Goal: Check status: Check status

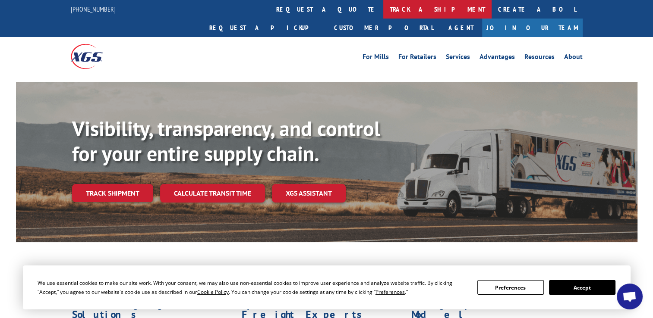
click at [383, 11] on link "track a shipment" at bounding box center [437, 9] width 108 height 19
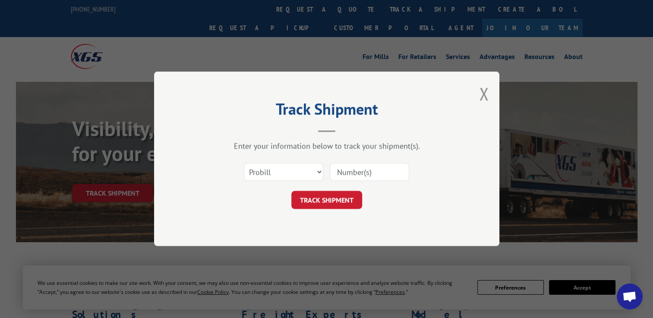
click at [299, 182] on div "Select category... Probill BOL PO" at bounding box center [326, 172] width 259 height 28
click at [302, 179] on select "Select category... Probill BOL PO" at bounding box center [283, 172] width 79 height 18
select select "po"
click at [244, 163] on select "Select category... Probill BOL PO" at bounding box center [283, 172] width 79 height 18
click at [374, 173] on input at bounding box center [369, 172] width 79 height 18
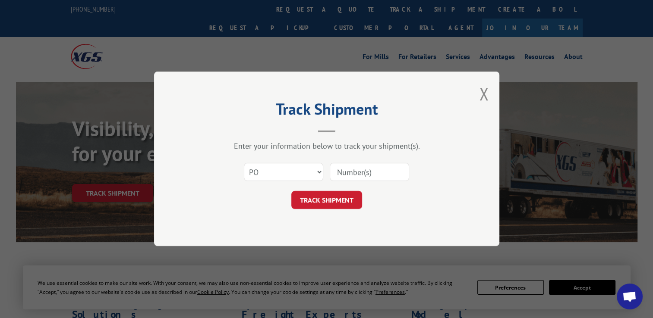
paste input "295735457"
type input "295735457"
click at [332, 196] on button "TRACK SHIPMENT" at bounding box center [326, 201] width 71 height 18
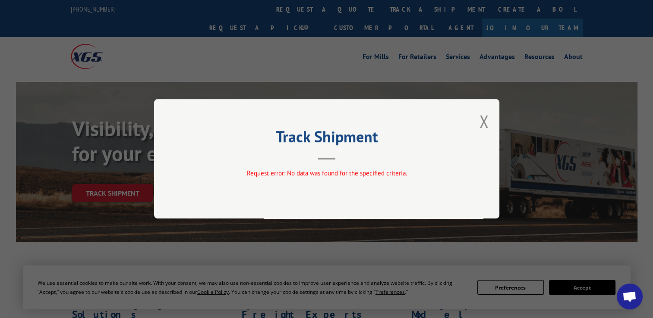
drag, startPoint x: 482, startPoint y: 125, endPoint x: 421, endPoint y: 94, distance: 68.7
click at [482, 125] on button "Close modal" at bounding box center [483, 121] width 9 height 23
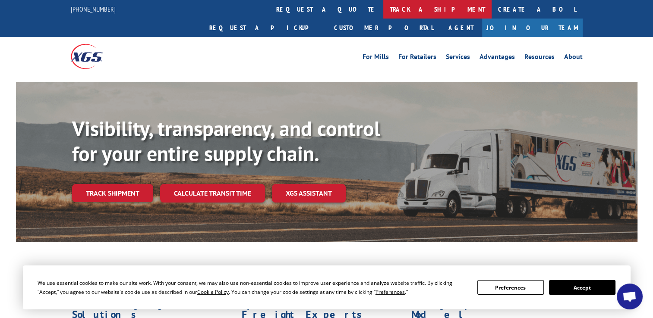
click at [383, 11] on link "track a shipment" at bounding box center [437, 9] width 108 height 19
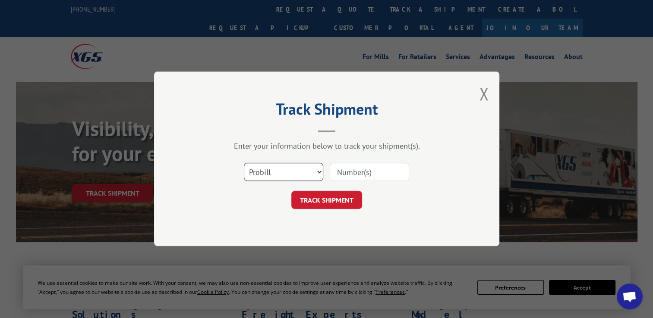
click at [302, 168] on select "Select category... Probill BOL PO" at bounding box center [283, 172] width 79 height 18
click at [244, 163] on select "Select category... Probill BOL PO" at bounding box center [283, 172] width 79 height 18
click at [295, 182] on div "Select category... Probill BOL PO" at bounding box center [283, 173] width 79 height 20
click at [285, 174] on select "Select category... Probill BOL PO" at bounding box center [283, 172] width 79 height 18
select select "po"
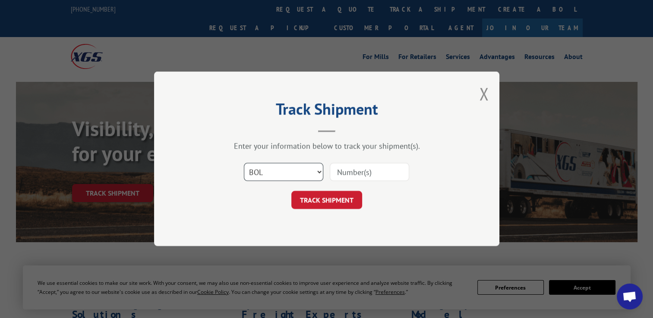
click at [244, 163] on select "Select category... Probill BOL PO" at bounding box center [283, 172] width 79 height 18
click at [372, 166] on input at bounding box center [369, 172] width 79 height 18
paste input "295611472"
type input "295611472"
click at [327, 198] on button "TRACK SHIPMENT" at bounding box center [326, 201] width 71 height 18
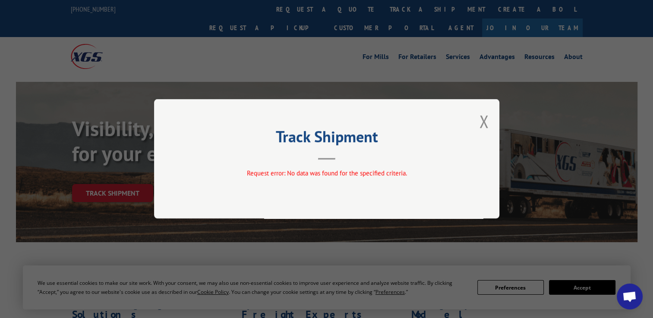
click at [476, 122] on div "Track Shipment Request error: No data was found for the specified criteria." at bounding box center [326, 158] width 345 height 119
click at [482, 122] on button "Close modal" at bounding box center [483, 121] width 9 height 23
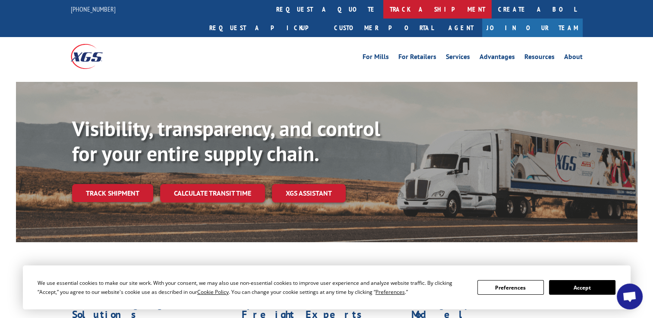
click at [383, 10] on link "track a shipment" at bounding box center [437, 9] width 108 height 19
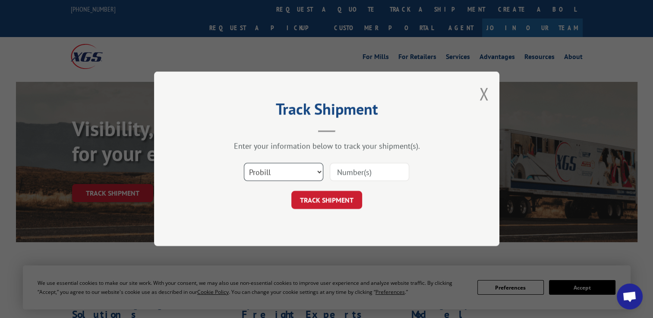
drag, startPoint x: 278, startPoint y: 165, endPoint x: 280, endPoint y: 179, distance: 13.5
click at [278, 167] on select "Select category... Probill BOL PO" at bounding box center [283, 172] width 79 height 18
select select "po"
click at [244, 163] on select "Select category... Probill BOL PO" at bounding box center [283, 172] width 79 height 18
click at [364, 171] on input at bounding box center [369, 172] width 79 height 18
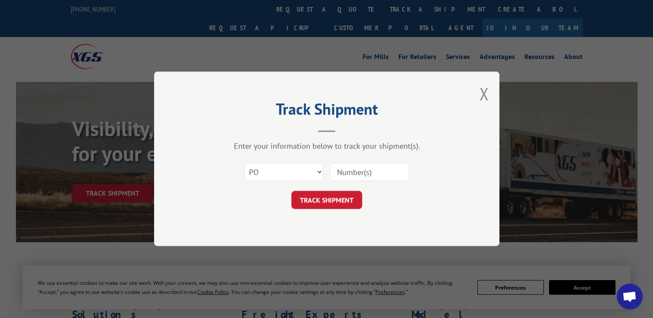
paste input "295680015"
type input "295680015"
click at [316, 192] on button "TRACK SHIPMENT" at bounding box center [326, 201] width 71 height 18
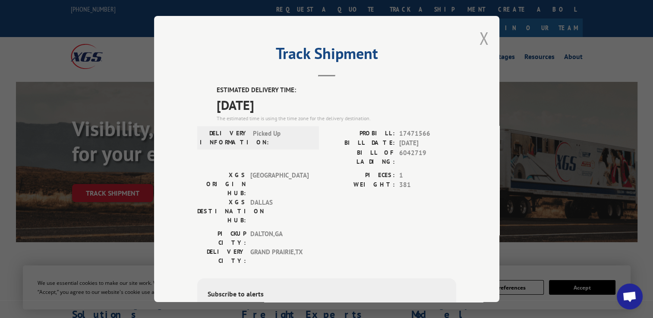
click at [479, 30] on button "Close modal" at bounding box center [483, 38] width 9 height 23
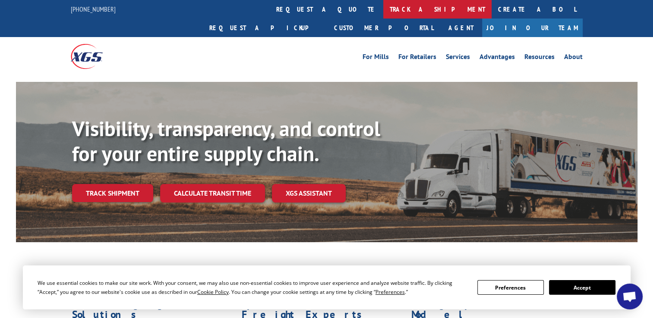
click at [383, 14] on link "track a shipment" at bounding box center [437, 9] width 108 height 19
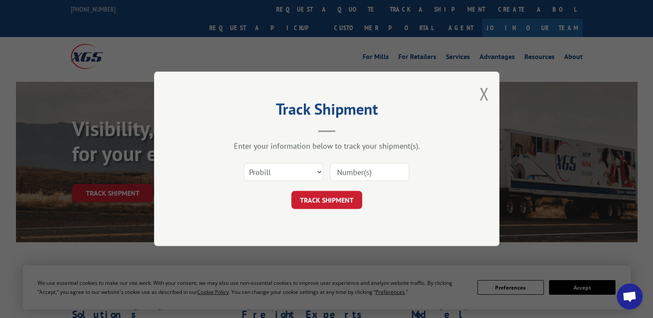
click at [292, 187] on form "Select category... Probill BOL PO TRACK SHIPMENT" at bounding box center [326, 183] width 259 height 51
click at [292, 172] on select "Select category... Probill BOL PO" at bounding box center [283, 172] width 79 height 18
select select "po"
click at [244, 163] on select "Select category... Probill BOL PO" at bounding box center [283, 172] width 79 height 18
click at [371, 170] on input at bounding box center [369, 172] width 79 height 18
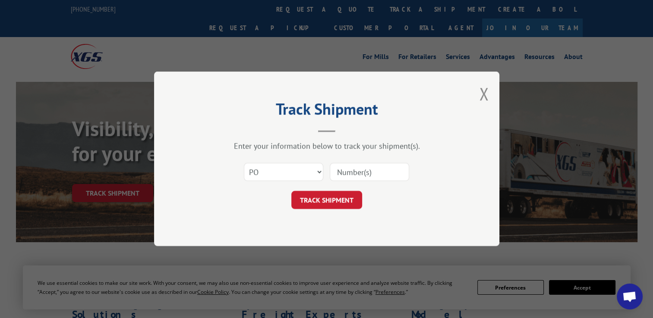
paste input "295678088"
type input "295678088"
click at [317, 194] on button "TRACK SHIPMENT" at bounding box center [326, 201] width 71 height 18
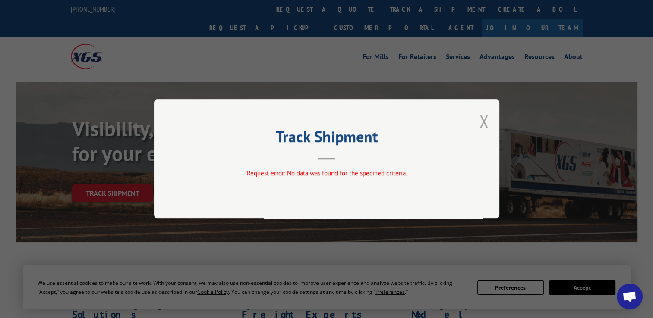
click at [483, 123] on button "Close modal" at bounding box center [483, 121] width 9 height 23
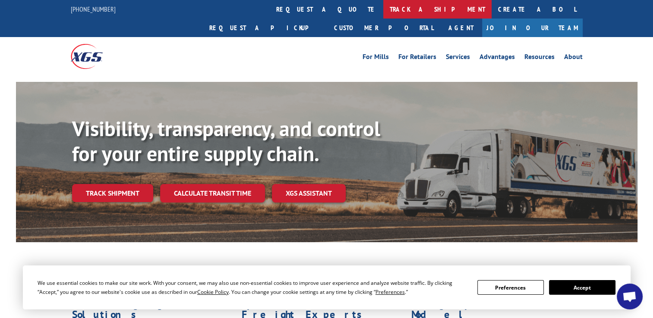
click at [383, 4] on link "track a shipment" at bounding box center [437, 9] width 108 height 19
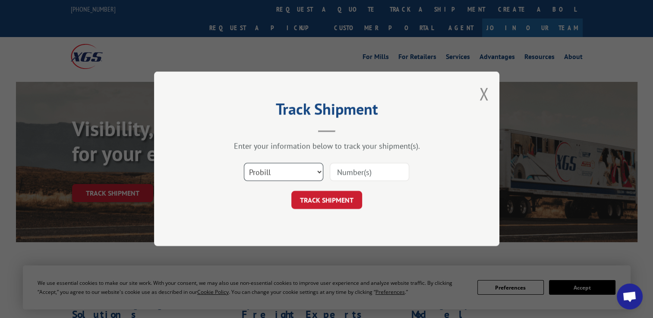
click at [276, 167] on select "Select category... Probill BOL PO" at bounding box center [283, 172] width 79 height 18
click at [244, 163] on select "Select category... Probill BOL PO" at bounding box center [283, 172] width 79 height 18
click at [280, 178] on select "Select category... Probill BOL PO" at bounding box center [283, 172] width 79 height 18
drag, startPoint x: 272, startPoint y: 238, endPoint x: 314, endPoint y: 211, distance: 50.6
click at [272, 238] on div "Track Shipment Enter your information below to track your shipment(s). Select c…" at bounding box center [326, 159] width 345 height 175
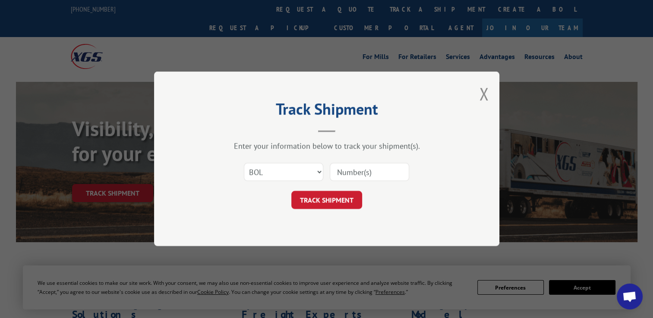
click at [371, 168] on input at bounding box center [369, 172] width 79 height 18
click at [274, 177] on select "Select category... Probill BOL PO" at bounding box center [283, 172] width 79 height 18
select select "po"
click at [244, 163] on select "Select category... Probill BOL PO" at bounding box center [283, 172] width 79 height 18
click at [391, 176] on input at bounding box center [369, 172] width 79 height 18
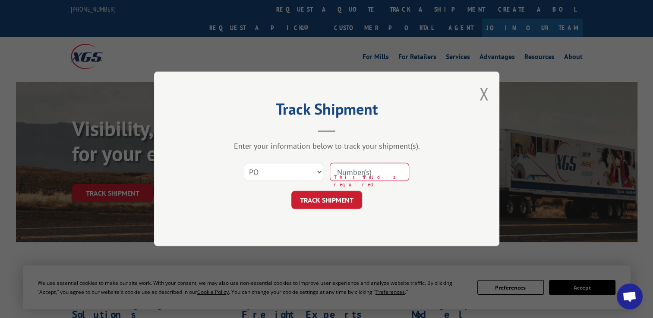
paste input "295671771"
type input "295671771"
click at [313, 214] on div "Track Shipment Enter your information below to track your shipment(s). Select c…" at bounding box center [326, 159] width 345 height 175
click at [317, 204] on button "TRACK SHIPMENT" at bounding box center [326, 201] width 71 height 18
